Goal: Information Seeking & Learning: Learn about a topic

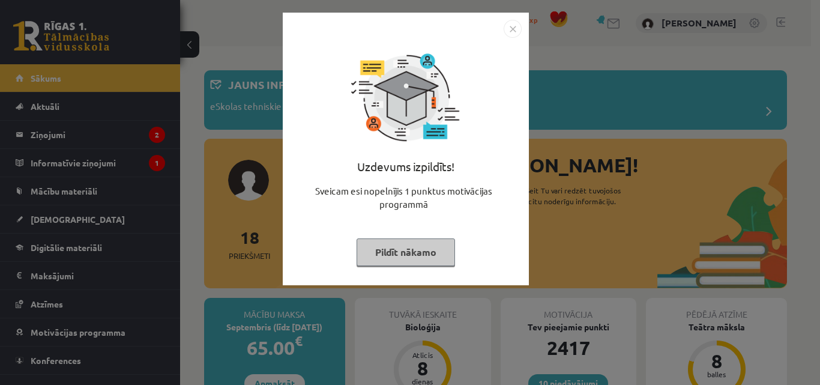
click at [509, 38] on div "Uzdevums izpildīts! Sveicam esi nopelnījis 1 punktus motivācijas programmā Pild…" at bounding box center [406, 158] width 232 height 240
click at [513, 32] on img "Close" at bounding box center [512, 29] width 18 height 18
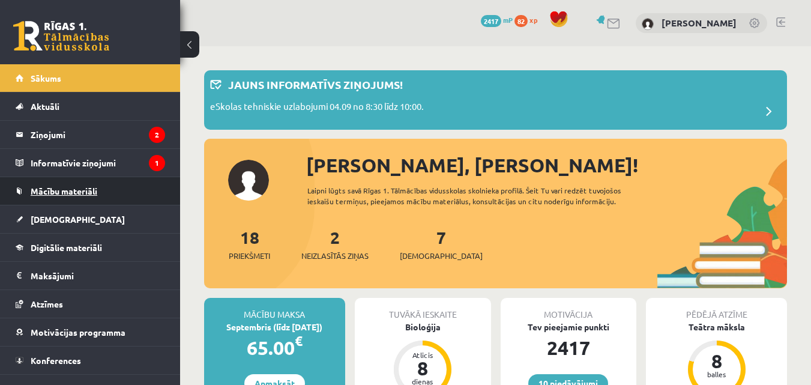
click at [94, 190] on span "Mācību materiāli" at bounding box center [64, 190] width 67 height 11
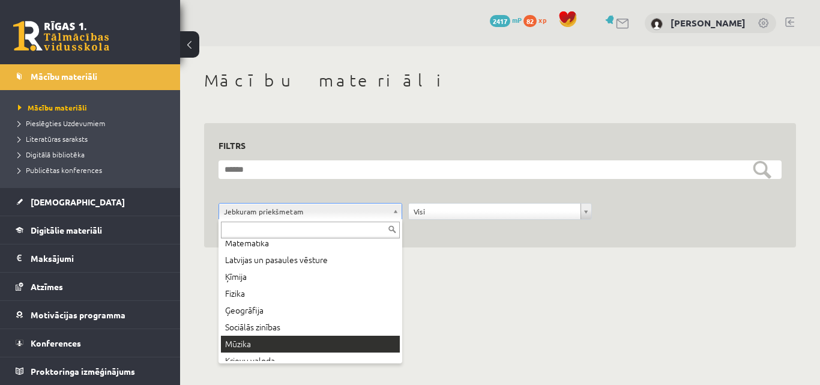
scroll to position [79, 0]
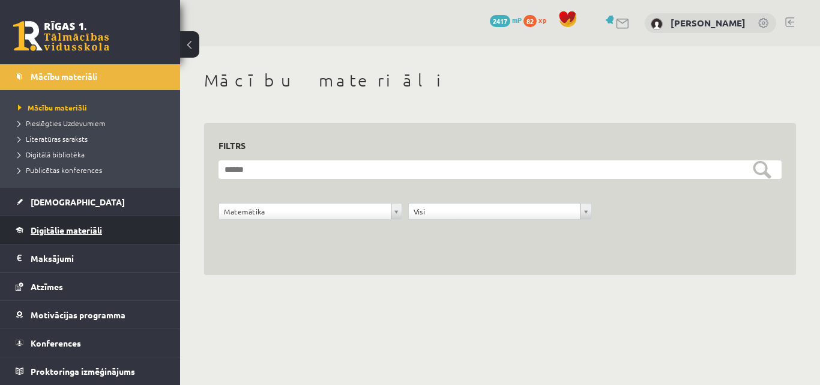
click at [68, 221] on link "Digitālie materiāli" at bounding box center [90, 230] width 149 height 28
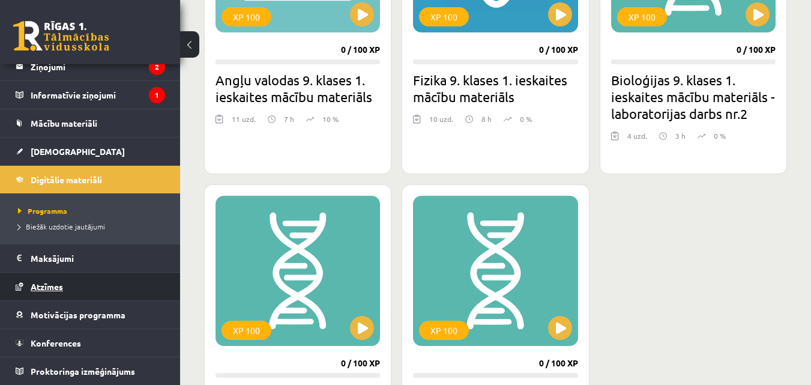
scroll to position [488, 0]
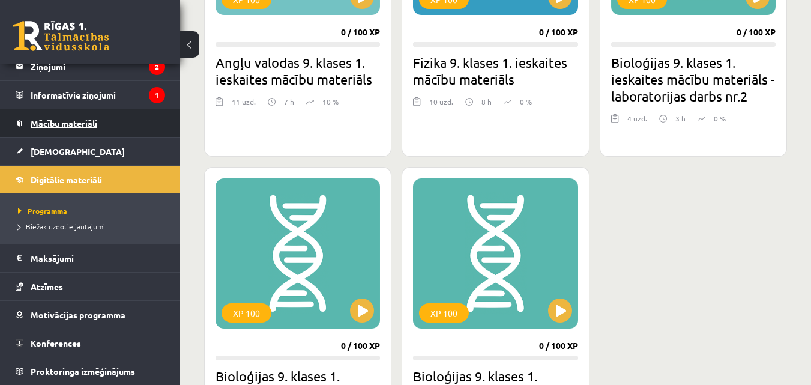
click at [102, 125] on link "Mācību materiāli" at bounding box center [90, 123] width 149 height 28
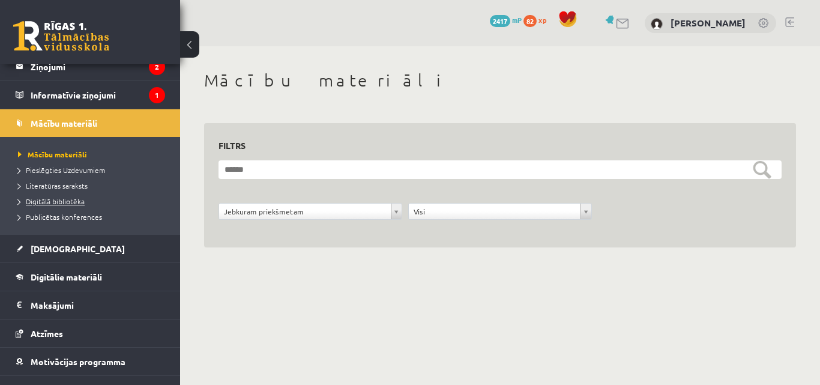
click at [78, 196] on link "Digitālā bibliotēka" at bounding box center [93, 201] width 150 height 11
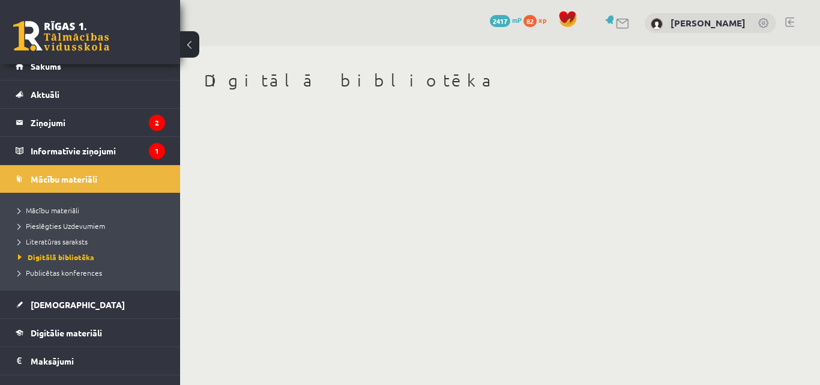
scroll to position [11, 0]
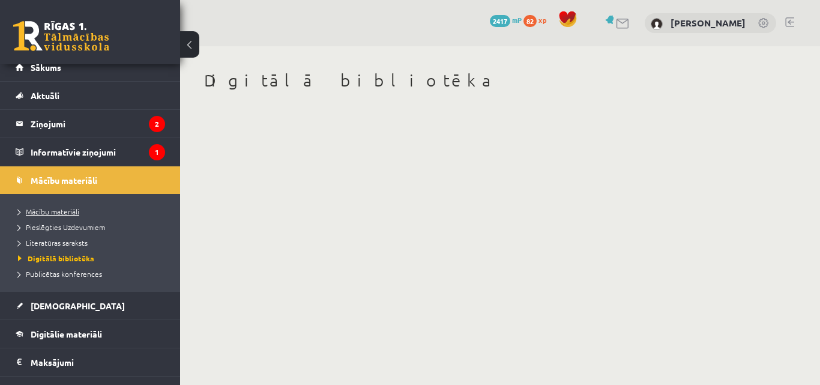
click at [74, 209] on span "Mācību materiāli" at bounding box center [48, 211] width 61 height 10
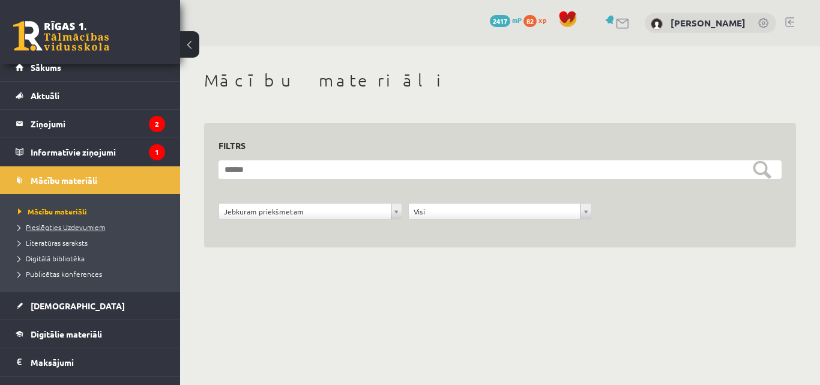
click at [83, 226] on span "Pieslēgties Uzdevumiem" at bounding box center [61, 227] width 87 height 10
